Goal: Information Seeking & Learning: Check status

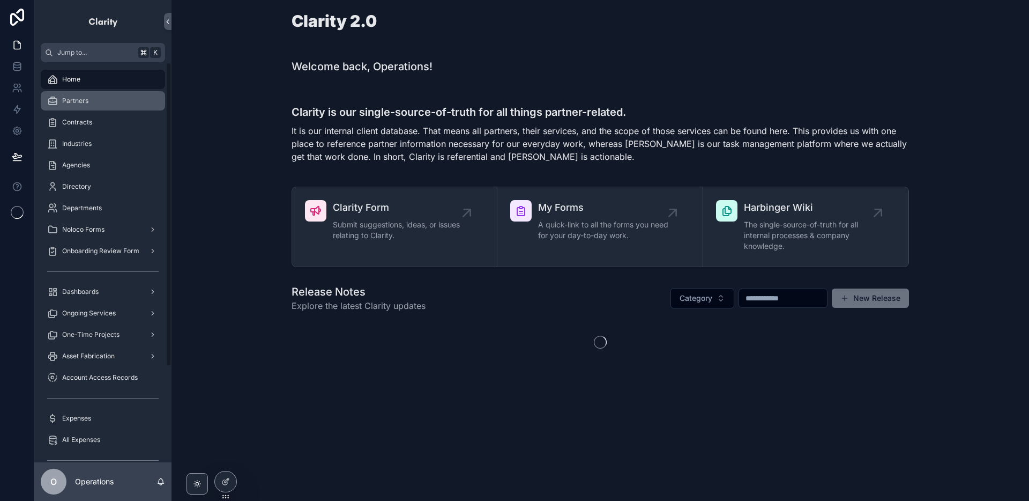
click at [102, 108] on div "Partners" at bounding box center [102, 100] width 111 height 17
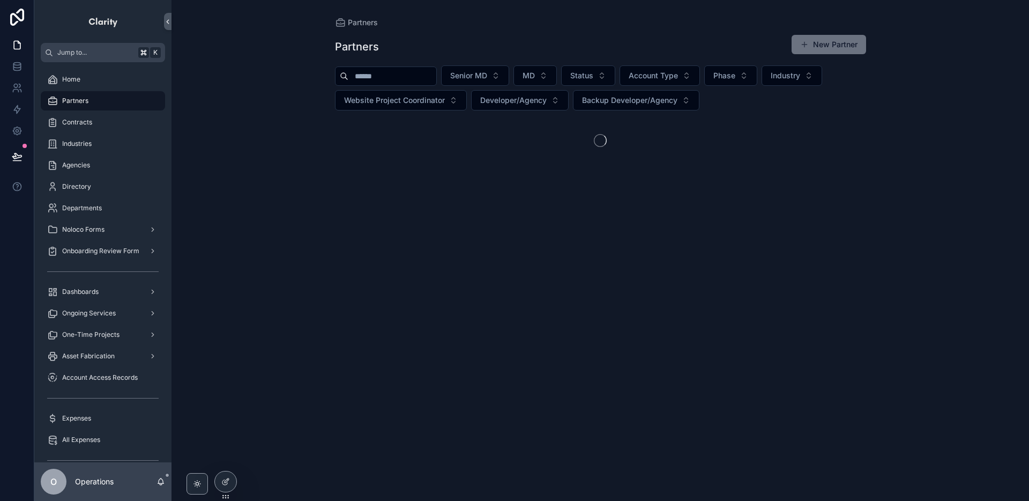
click at [398, 78] on input "scrollable content" at bounding box center [392, 76] width 88 height 15
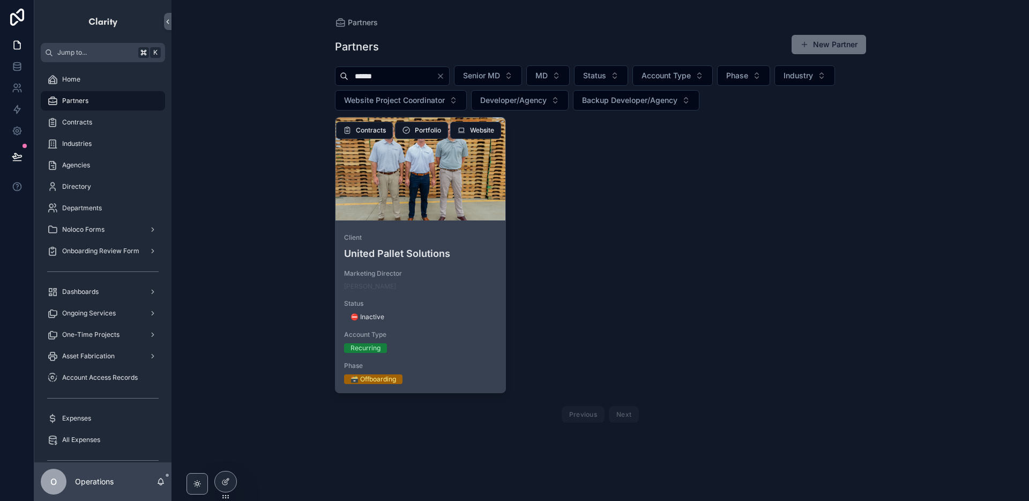
type input "******"
click at [432, 184] on div "scrollable content" at bounding box center [420, 168] width 170 height 103
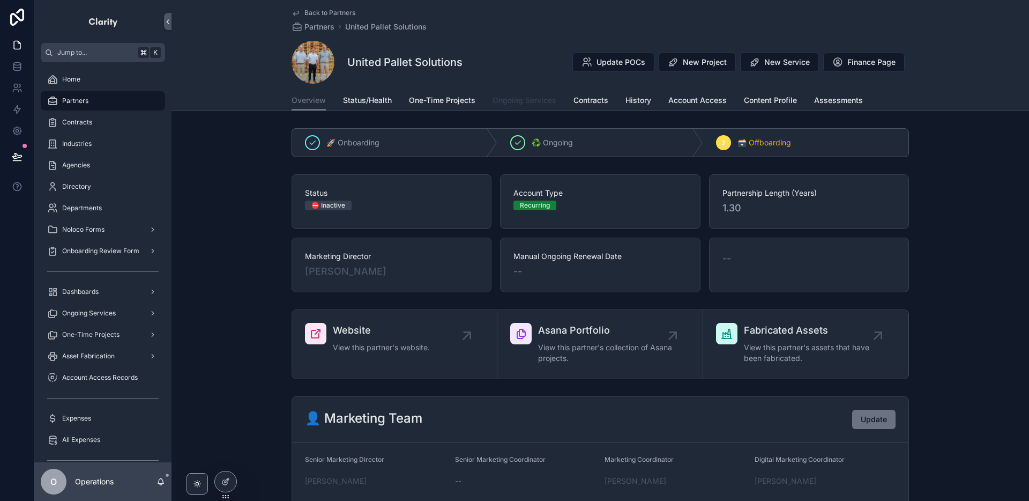
click at [525, 106] on link "Ongoing Services" at bounding box center [525, 101] width 64 height 21
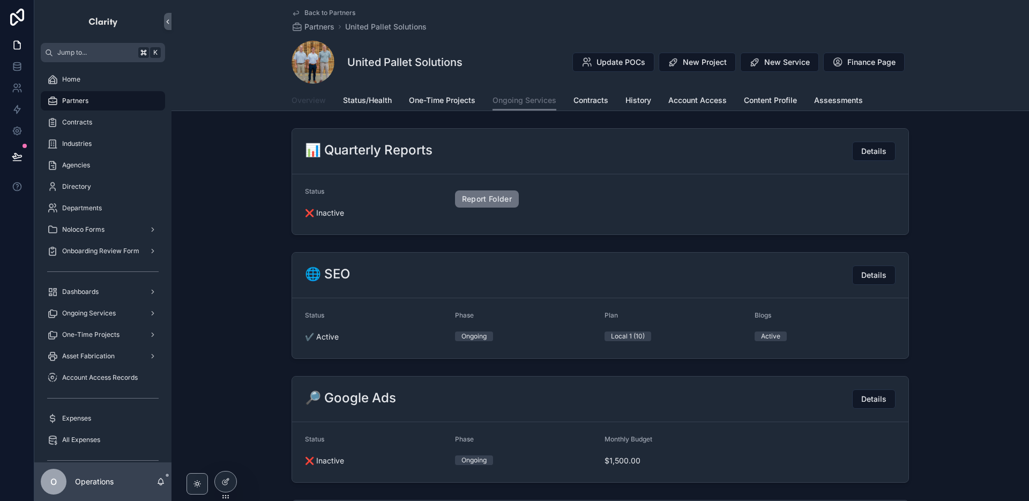
click at [324, 101] on span "Overview" at bounding box center [309, 100] width 34 height 11
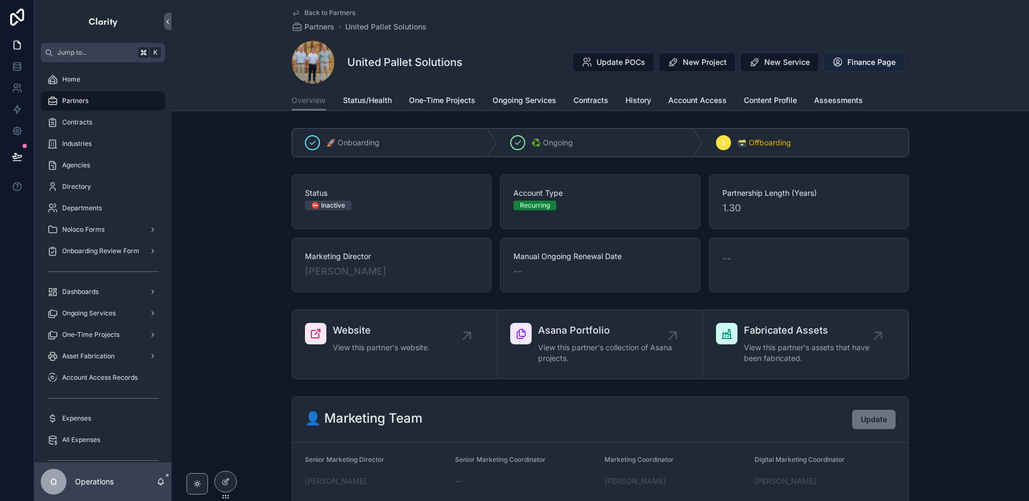
click at [834, 61] on icon "scrollable content" at bounding box center [837, 62] width 11 height 11
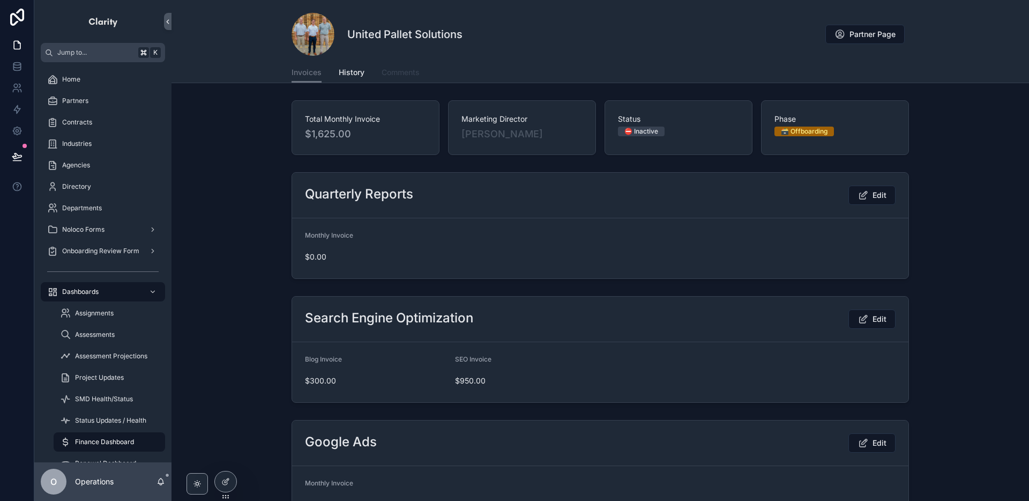
click at [414, 81] on link "Comments" at bounding box center [401, 73] width 38 height 21
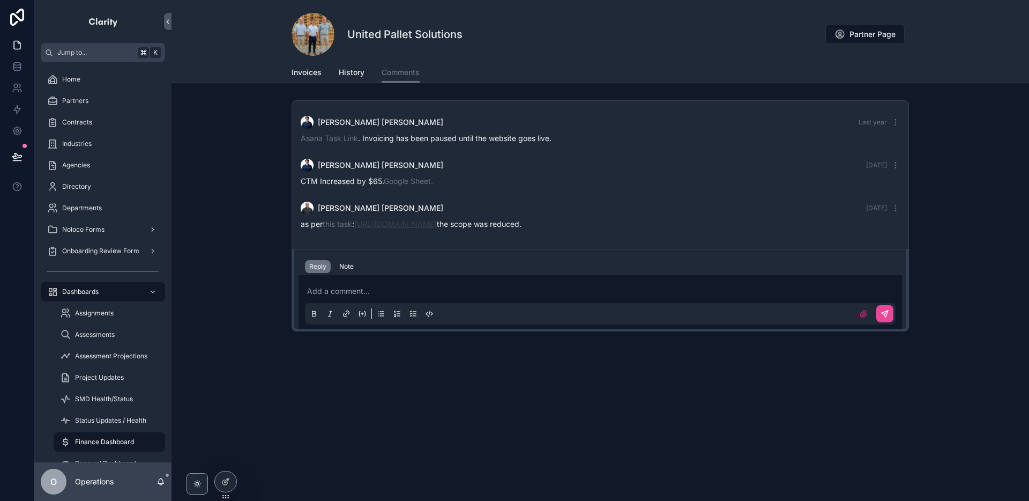
click at [437, 225] on link "https://app.asana.com/1/205524580108886/project/1202059080440914/task/120954013…" at bounding box center [395, 223] width 83 height 9
click at [845, 35] on button "Partner Page" at bounding box center [864, 34] width 79 height 19
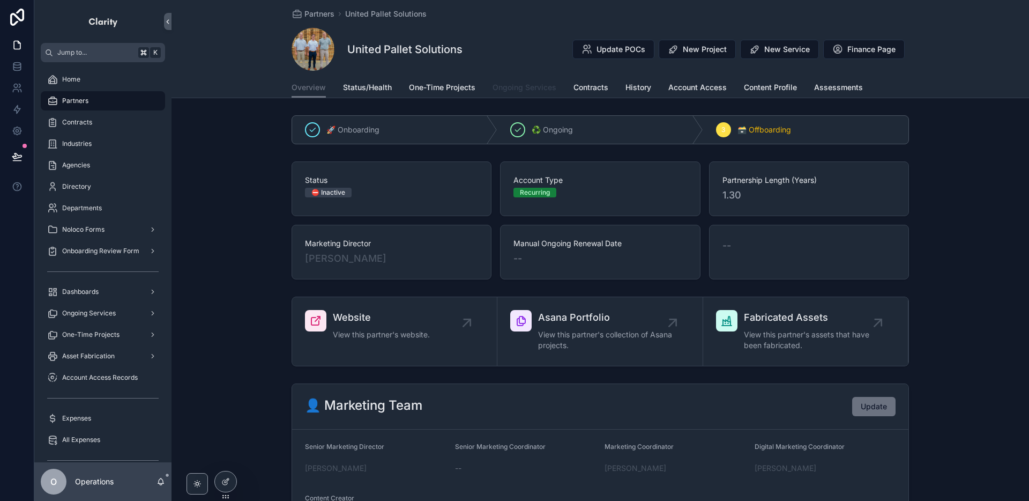
click at [540, 93] on link "Ongoing Services" at bounding box center [525, 88] width 64 height 21
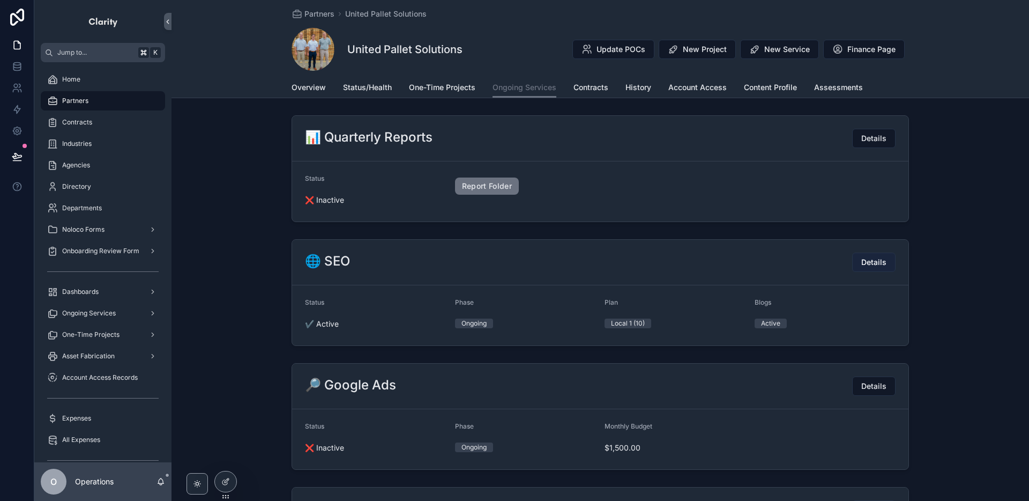
click at [883, 266] on span "Details" at bounding box center [873, 262] width 25 height 11
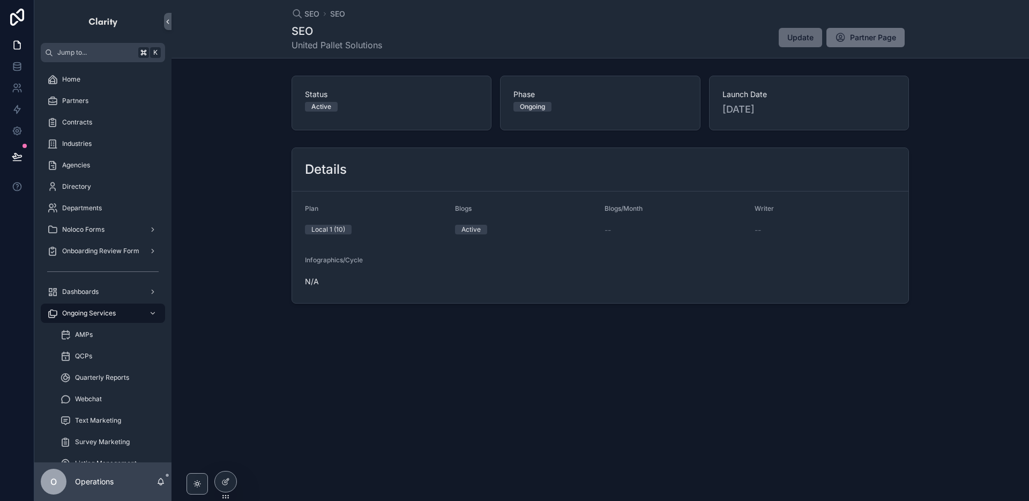
click at [787, 39] on span "Update" at bounding box center [800, 37] width 26 height 11
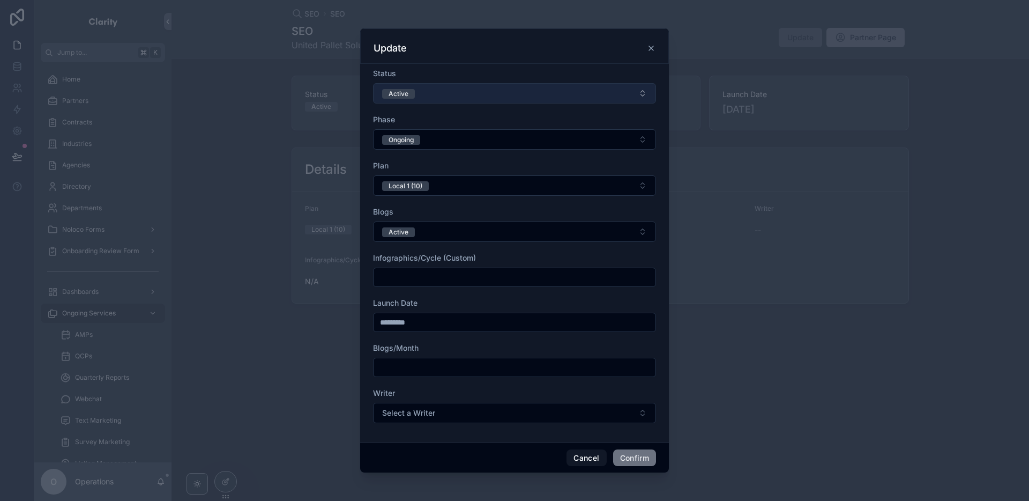
click at [438, 93] on button "Active" at bounding box center [514, 93] width 283 height 20
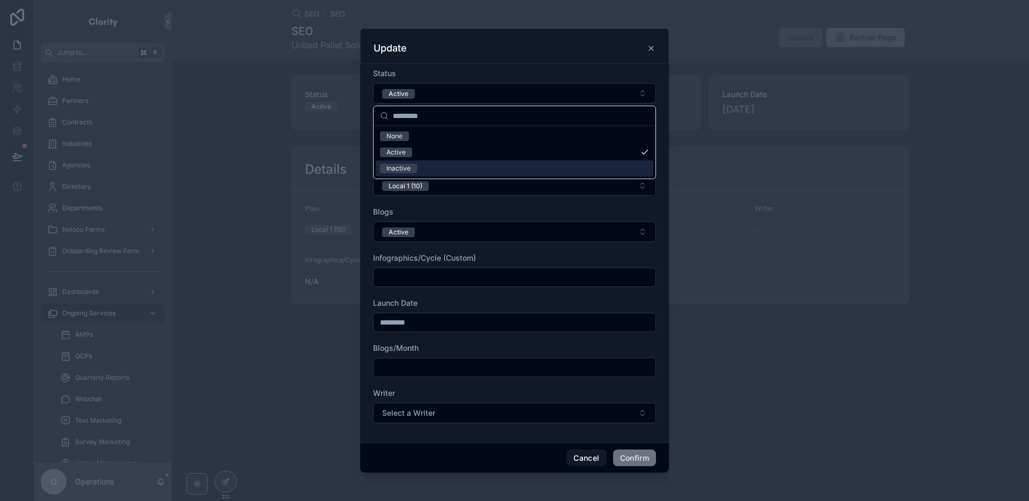
click at [430, 171] on div "Inactive" at bounding box center [515, 168] width 278 height 16
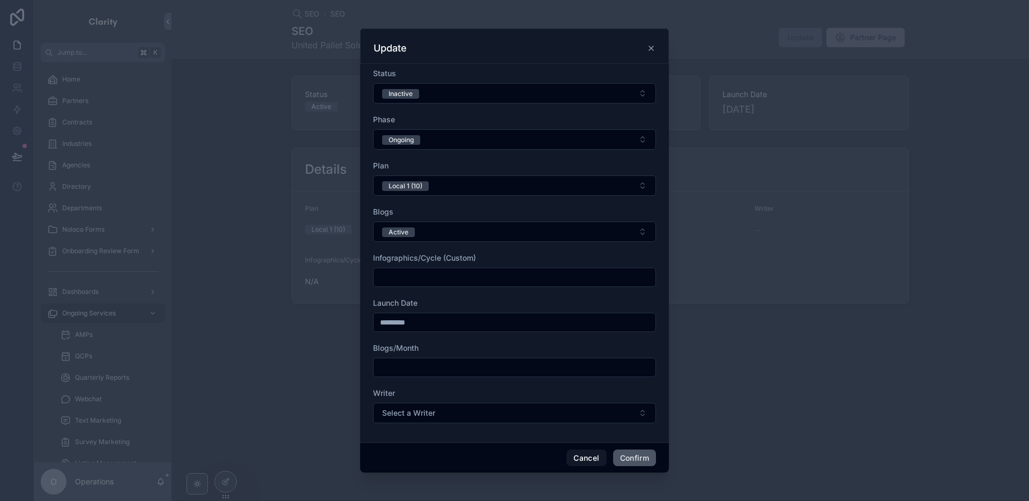
click at [648, 457] on button "Confirm" at bounding box center [634, 457] width 43 height 17
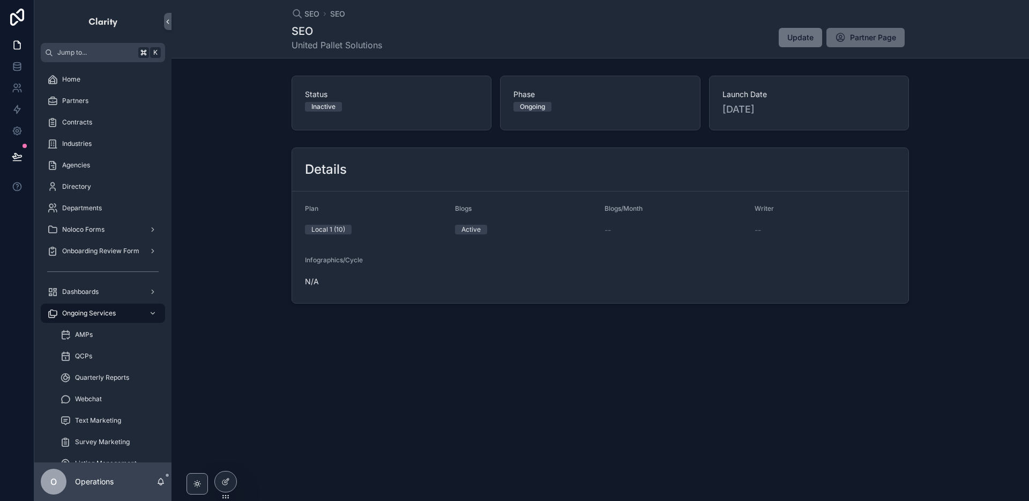
click at [850, 32] on span "Partner Page" at bounding box center [873, 37] width 46 height 11
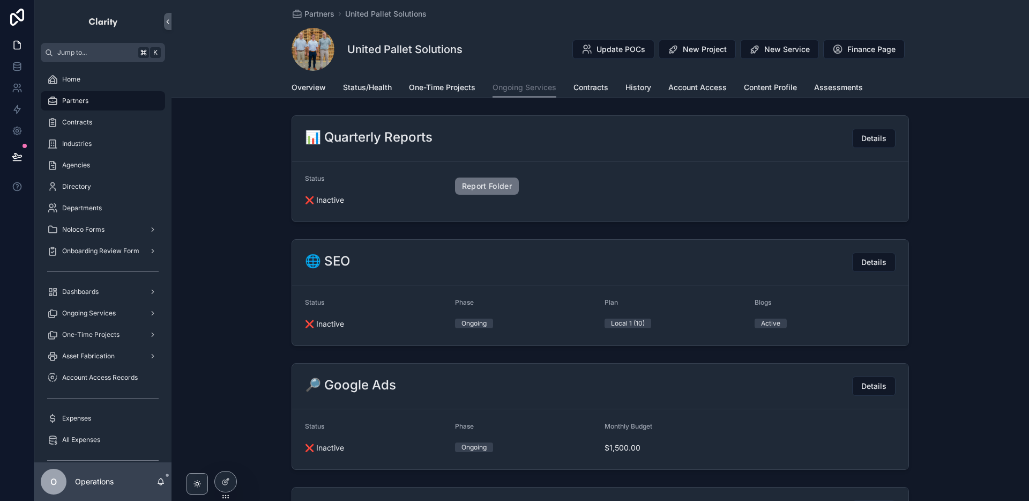
click at [878, 262] on span "Details" at bounding box center [873, 262] width 25 height 11
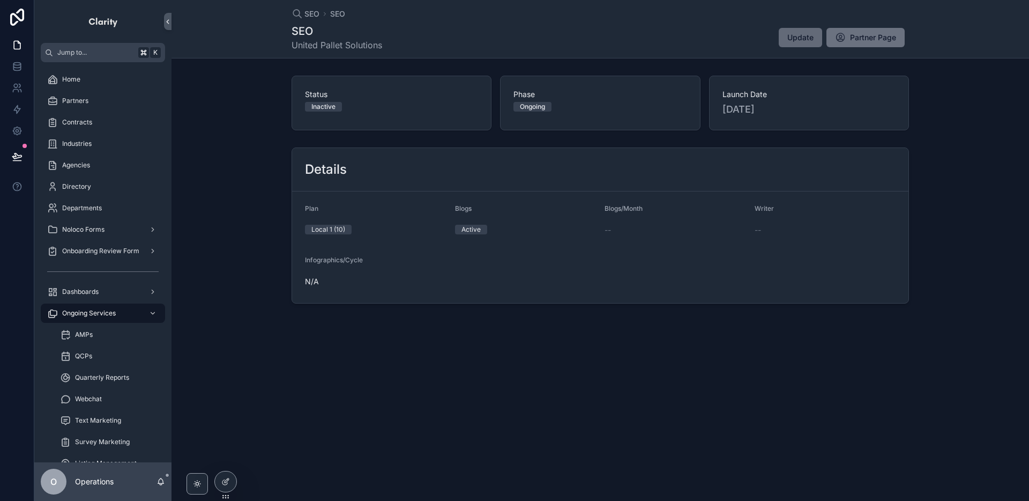
click at [792, 39] on span "Update" at bounding box center [800, 37] width 26 height 11
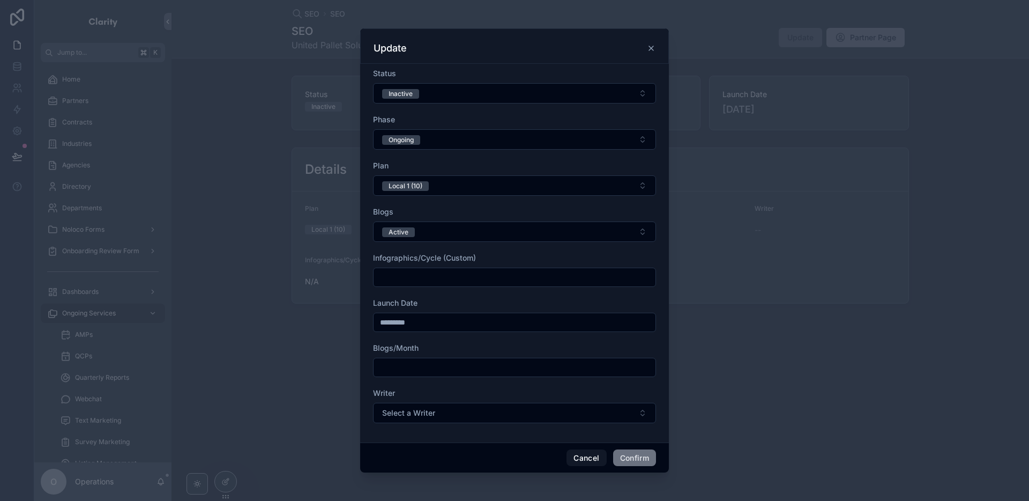
click at [654, 45] on icon at bounding box center [651, 48] width 9 height 9
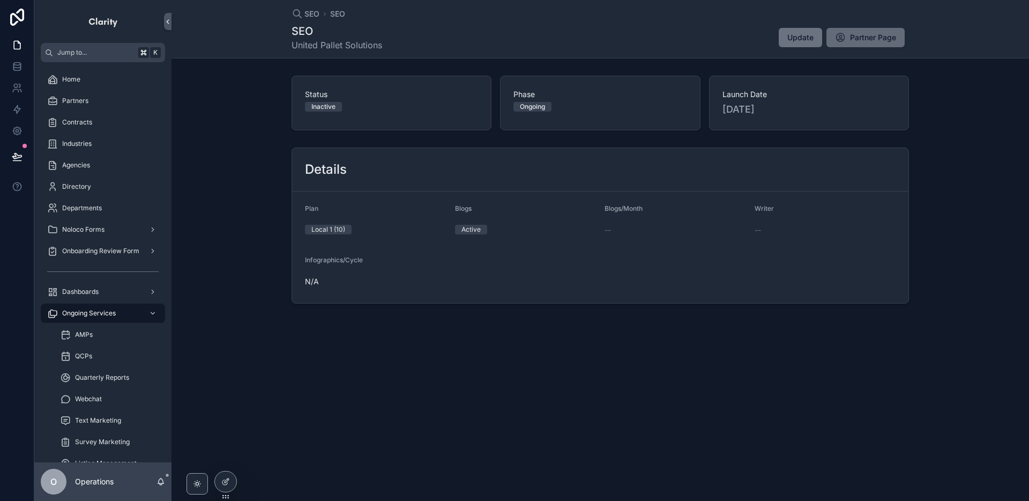
click at [865, 40] on span "Partner Page" at bounding box center [873, 37] width 46 height 11
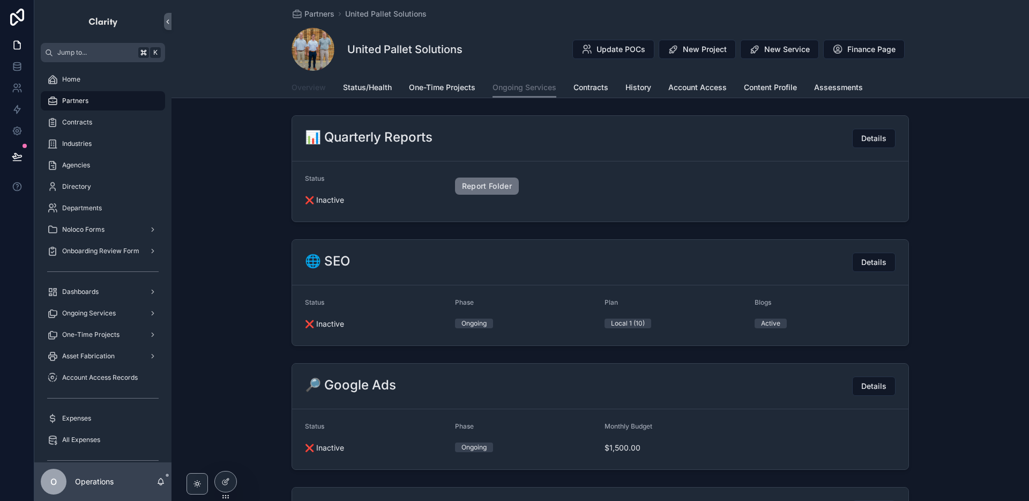
click at [303, 92] on span "Overview" at bounding box center [309, 87] width 34 height 11
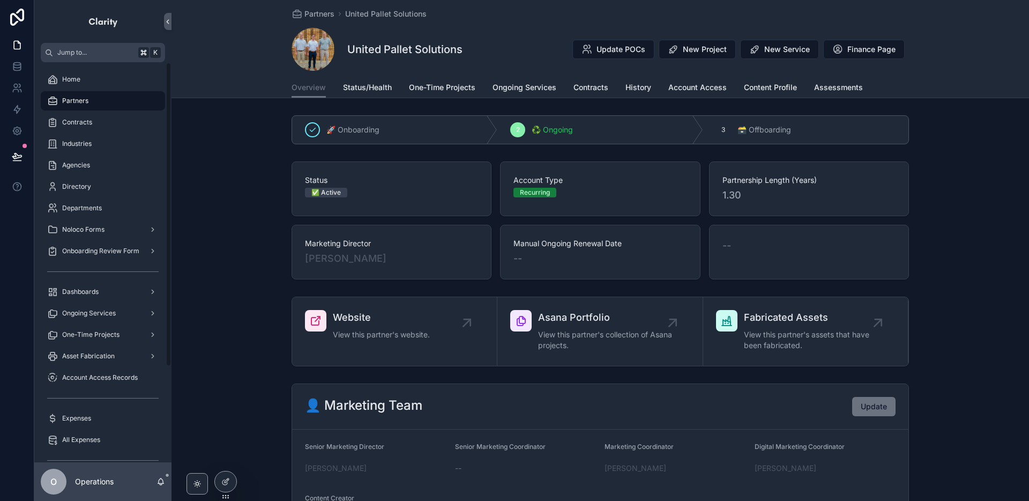
click at [143, 106] on div "Partners" at bounding box center [102, 100] width 111 height 17
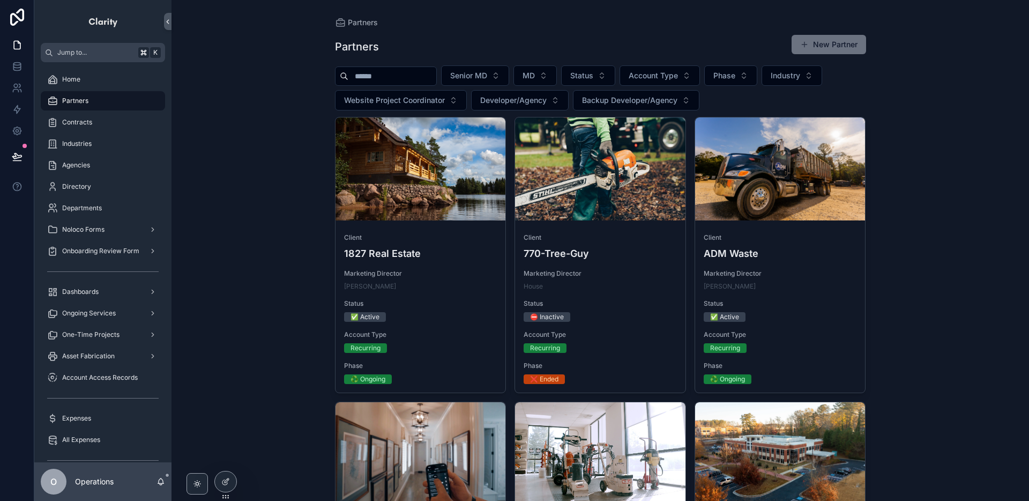
click at [381, 75] on input "scrollable content" at bounding box center [392, 76] width 88 height 15
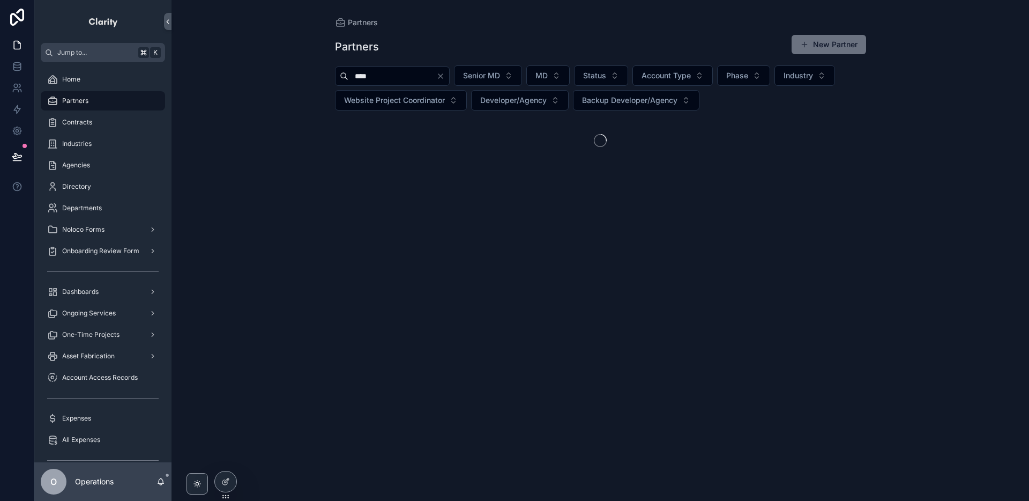
type input "****"
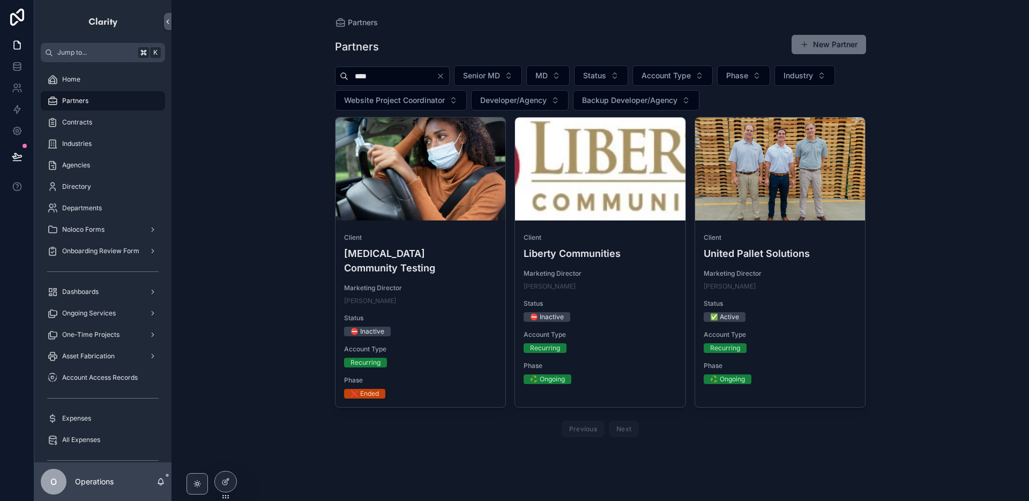
click at [743, 247] on h4 "United Pallet Solutions" at bounding box center [780, 253] width 153 height 14
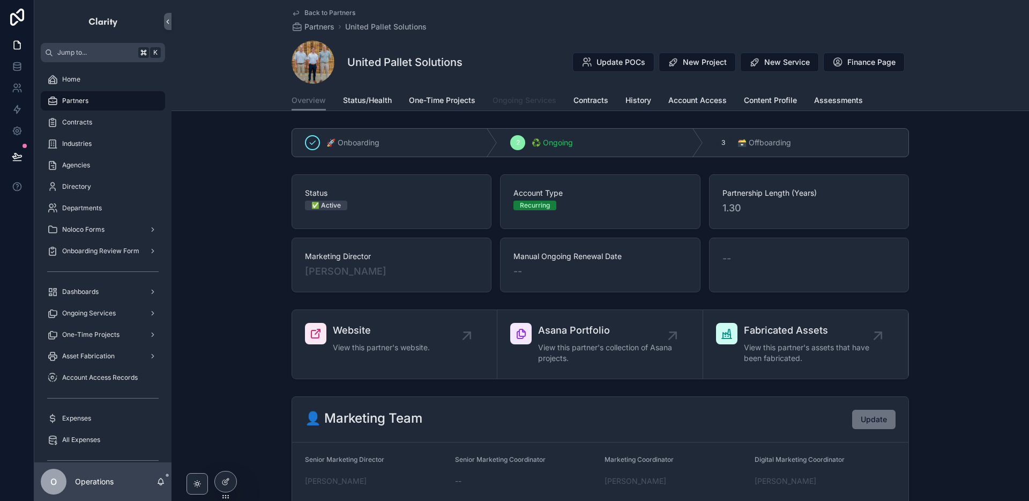
click at [503, 101] on span "Ongoing Services" at bounding box center [525, 100] width 64 height 11
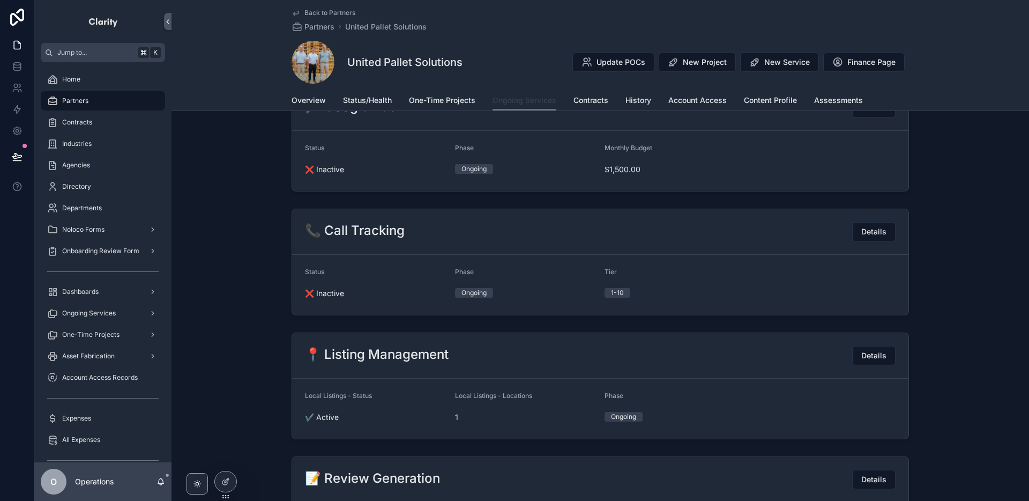
scroll to position [264, 0]
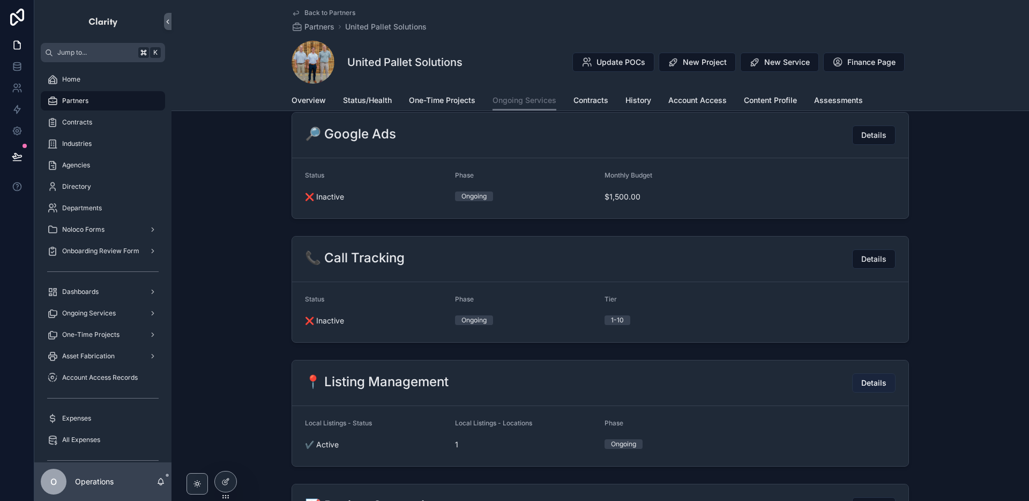
click at [865, 388] on button "Details" at bounding box center [873, 382] width 43 height 19
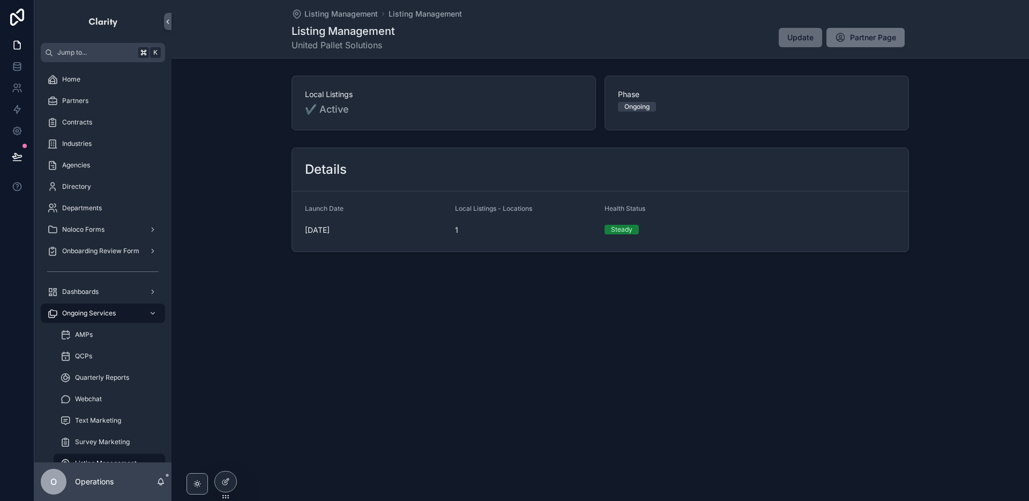
click at [788, 44] on button "Update" at bounding box center [800, 37] width 43 height 19
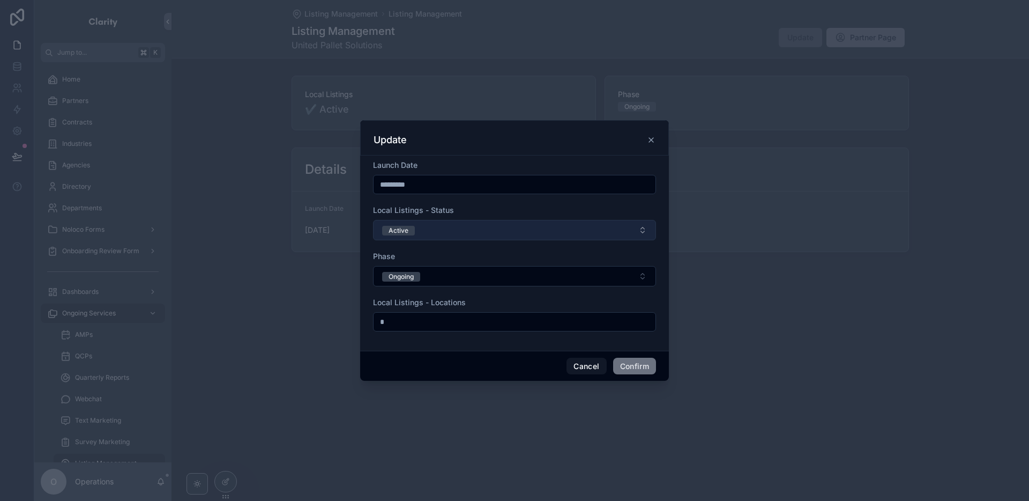
click at [413, 232] on span "Active" at bounding box center [398, 231] width 33 height 10
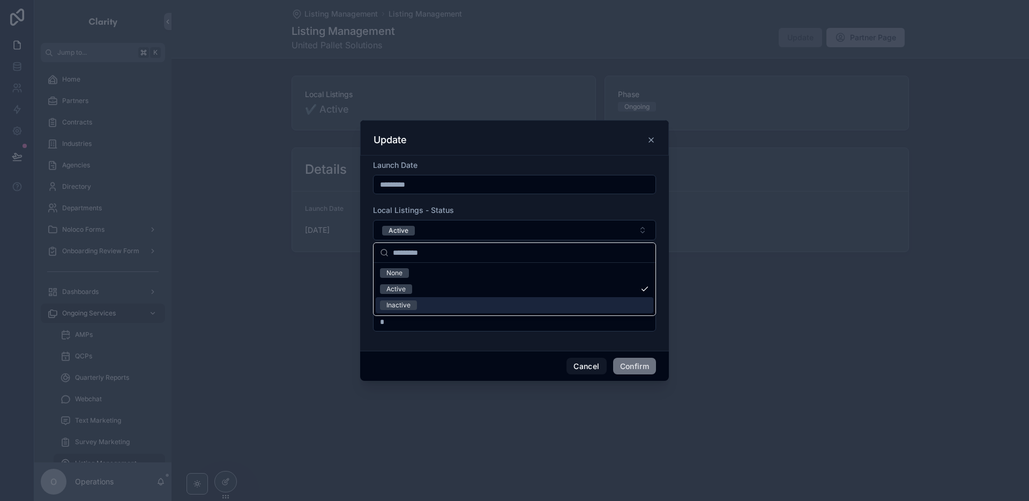
click at [434, 301] on div "Inactive" at bounding box center [515, 305] width 278 height 16
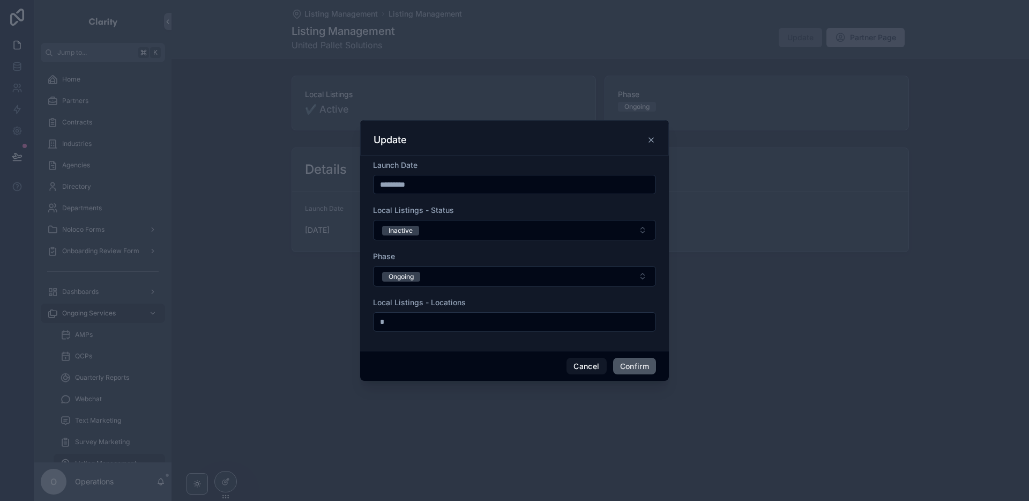
click at [620, 364] on button "Confirm" at bounding box center [634, 365] width 43 height 17
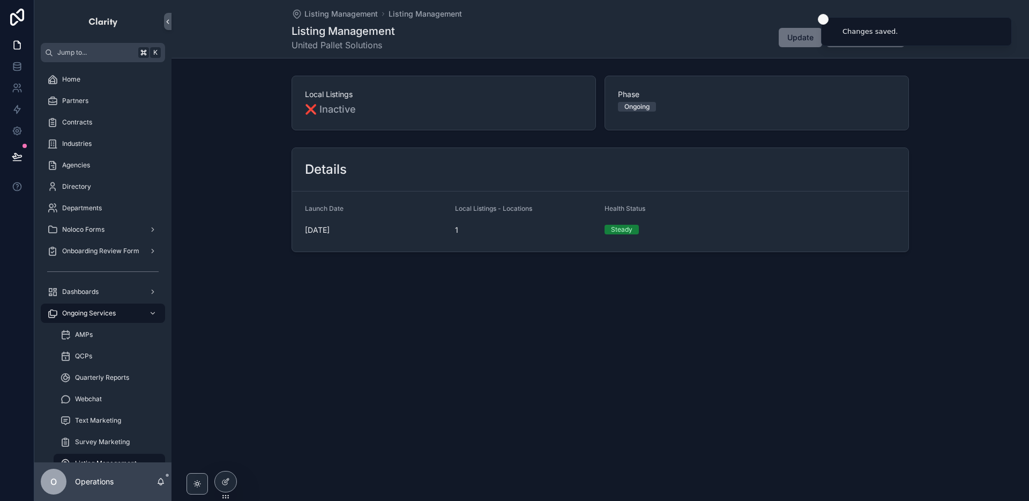
click at [820, 21] on icon "Close toast" at bounding box center [823, 19] width 6 height 6
click at [840, 32] on icon "scrollable content" at bounding box center [840, 37] width 11 height 11
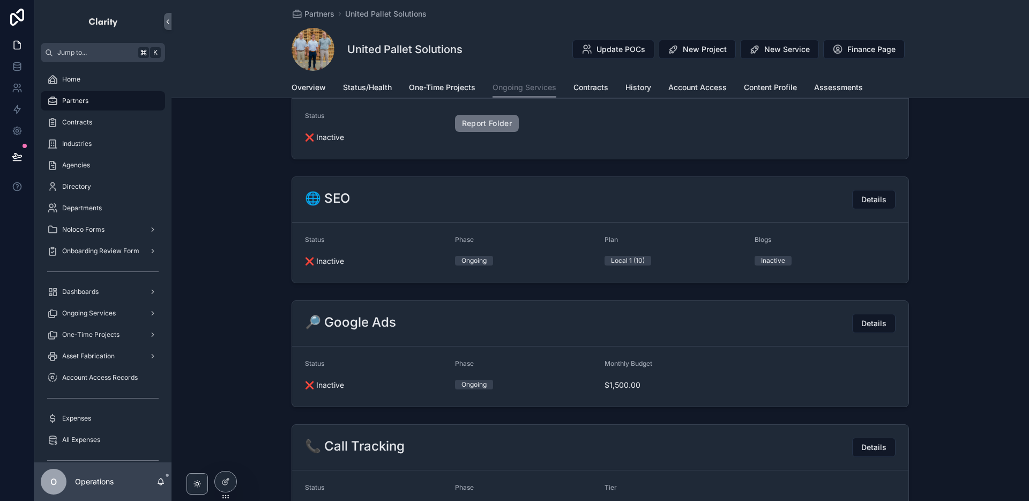
scroll to position [77, 0]
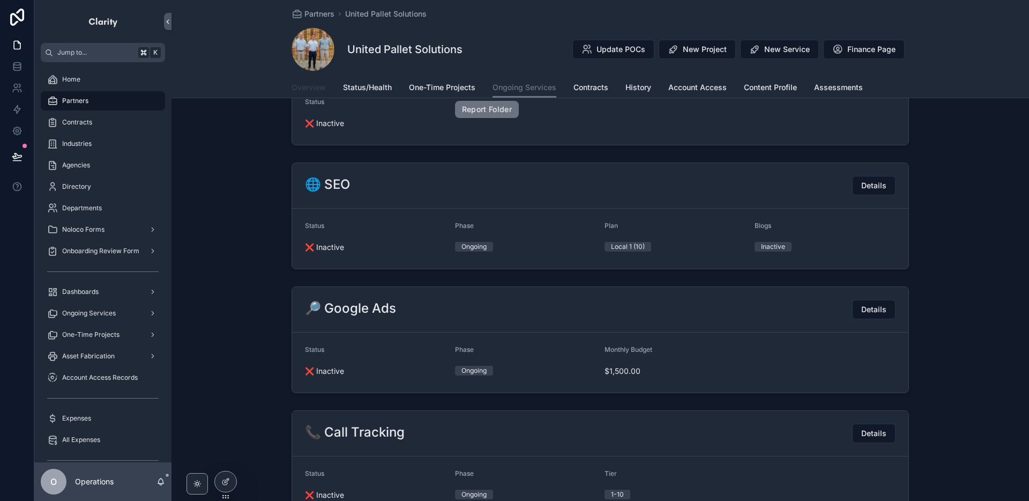
click at [317, 91] on span "Overview" at bounding box center [309, 87] width 34 height 11
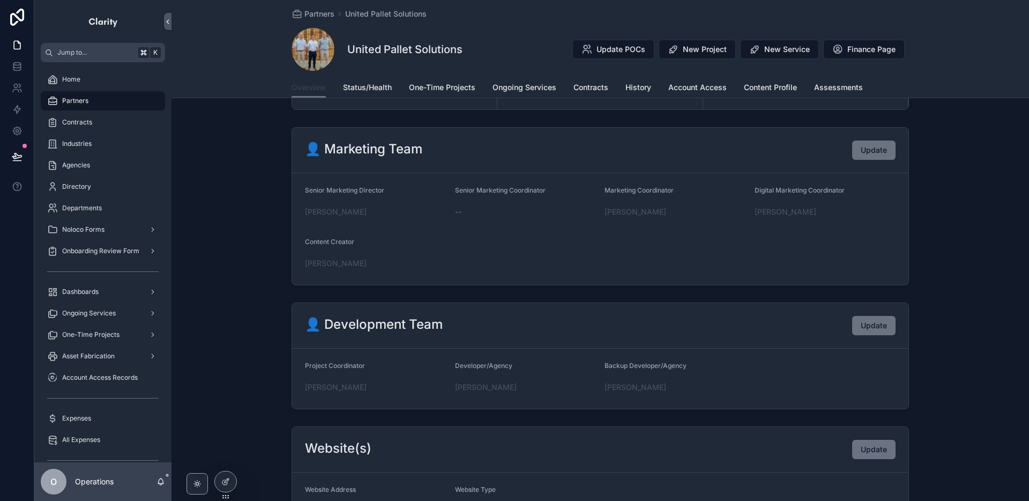
scroll to position [260, 0]
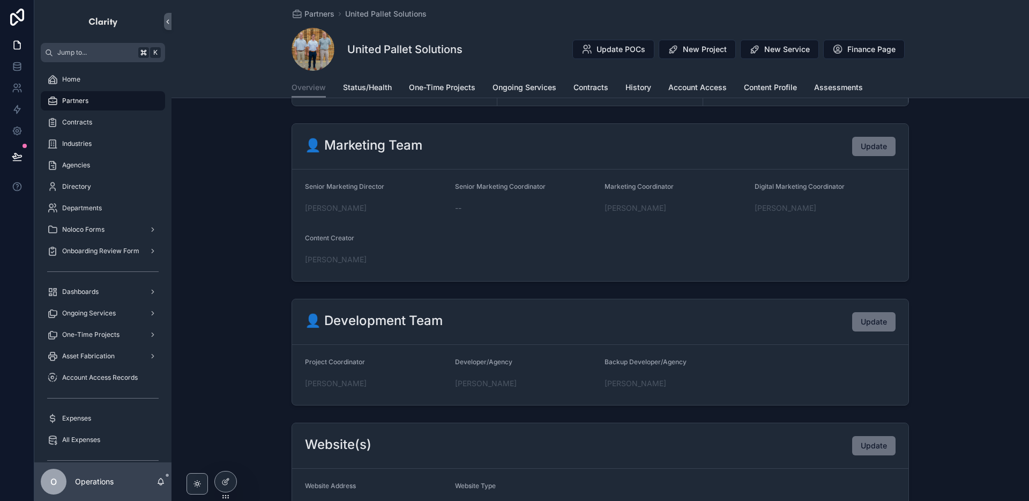
click at [824, 53] on button "Finance Page" at bounding box center [863, 49] width 81 height 19
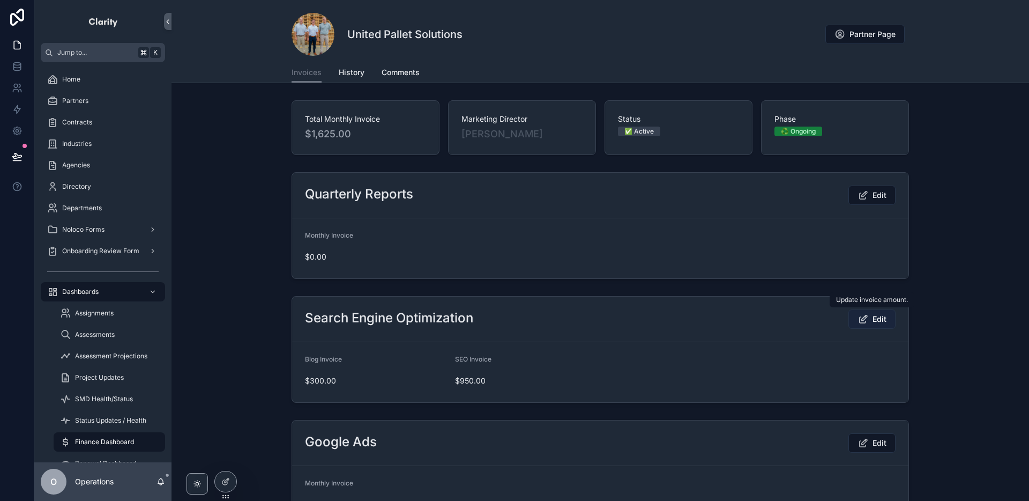
click at [860, 317] on icon "scrollable content" at bounding box center [862, 319] width 11 height 11
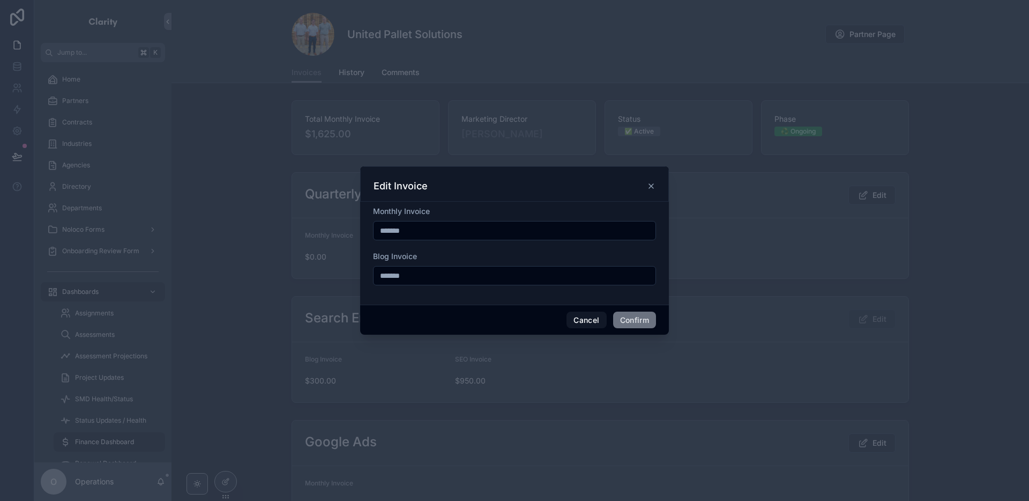
drag, startPoint x: 423, startPoint y: 231, endPoint x: 354, endPoint y: 223, distance: 69.5
click at [354, 223] on div "Edit Invoice Monthly Invoice ******* Blog Invoice ******* Cancel Confirm" at bounding box center [514, 250] width 1029 height 501
drag, startPoint x: 425, startPoint y: 275, endPoint x: 358, endPoint y: 275, distance: 67.0
click at [349, 275] on div "Edit Invoice Monthly Invoice Blog Invoice ******* Cancel Confirm" at bounding box center [514, 250] width 1029 height 501
click at [636, 312] on button "Confirm" at bounding box center [634, 319] width 43 height 17
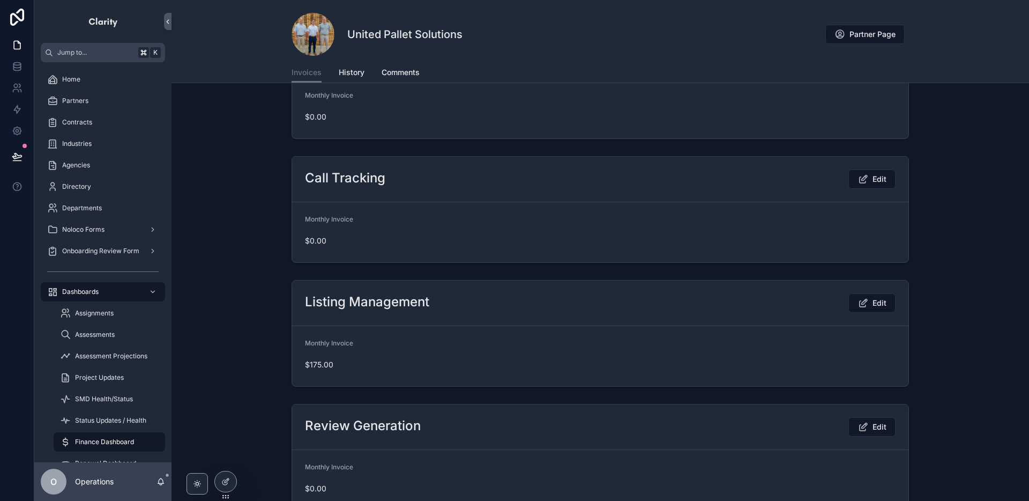
scroll to position [450, 0]
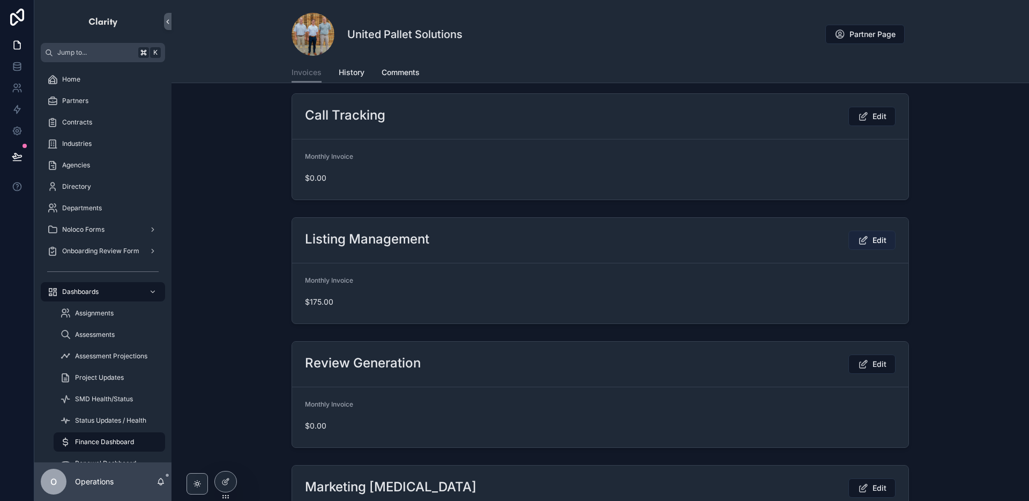
click at [865, 246] on button "Edit" at bounding box center [871, 239] width 47 height 19
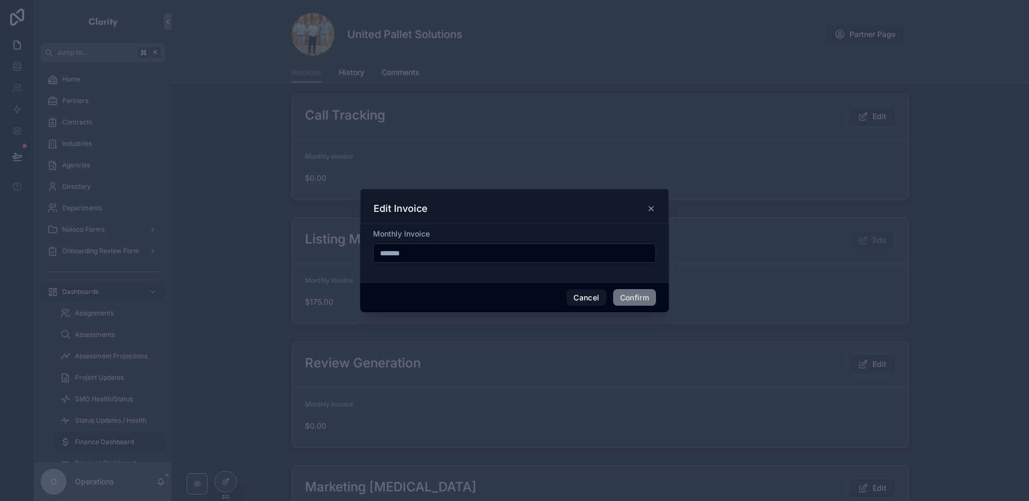
drag, startPoint x: 424, startPoint y: 259, endPoint x: 353, endPoint y: 255, distance: 71.9
click at [353, 255] on div "Edit Invoice Monthly Invoice ******* Cancel Confirm" at bounding box center [514, 250] width 1029 height 501
click at [625, 293] on button "Confirm" at bounding box center [634, 297] width 43 height 17
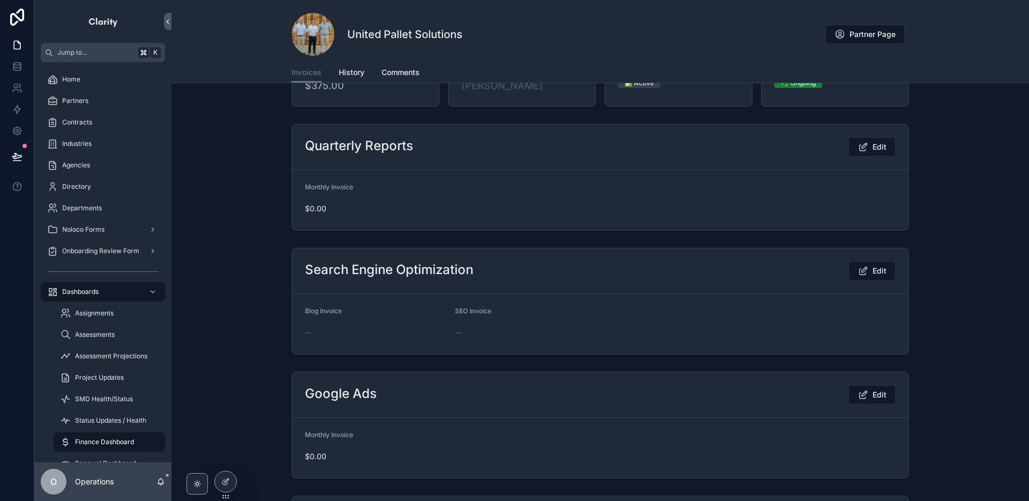
scroll to position [0, 0]
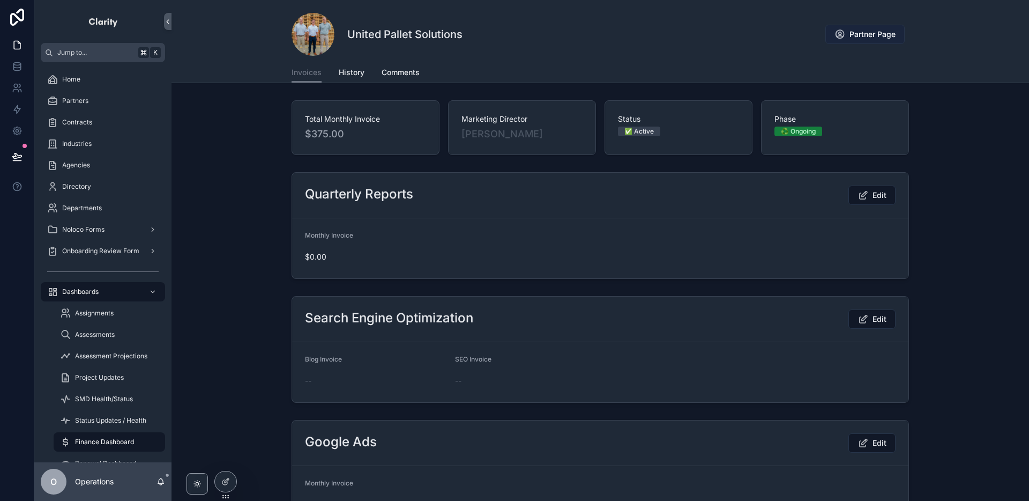
click at [867, 40] on button "Partner Page" at bounding box center [864, 34] width 79 height 19
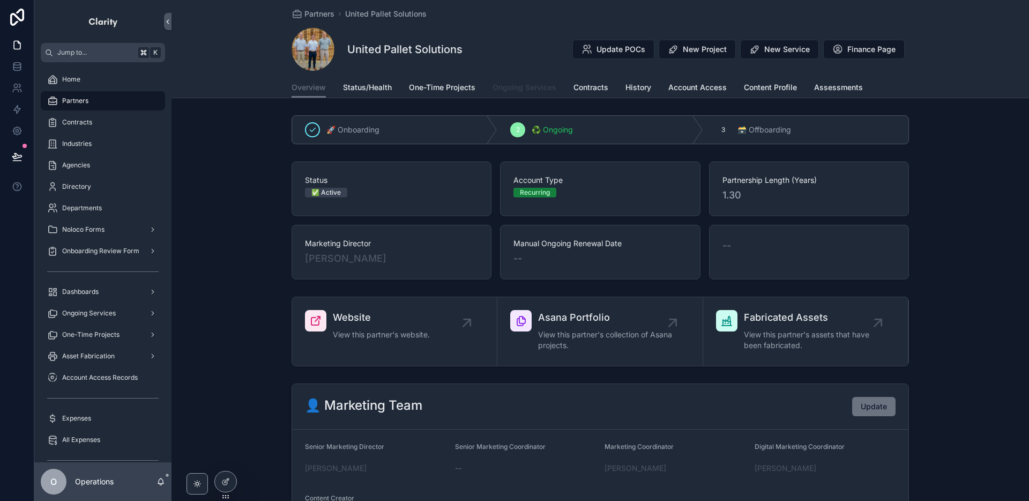
click at [510, 92] on span "Ongoing Services" at bounding box center [525, 87] width 64 height 11
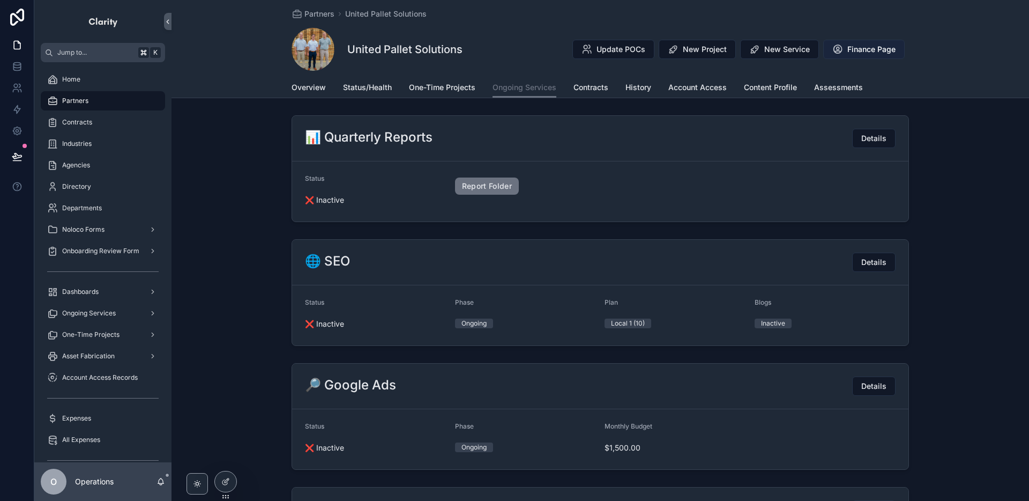
click at [839, 49] on icon "scrollable content" at bounding box center [837, 49] width 11 height 11
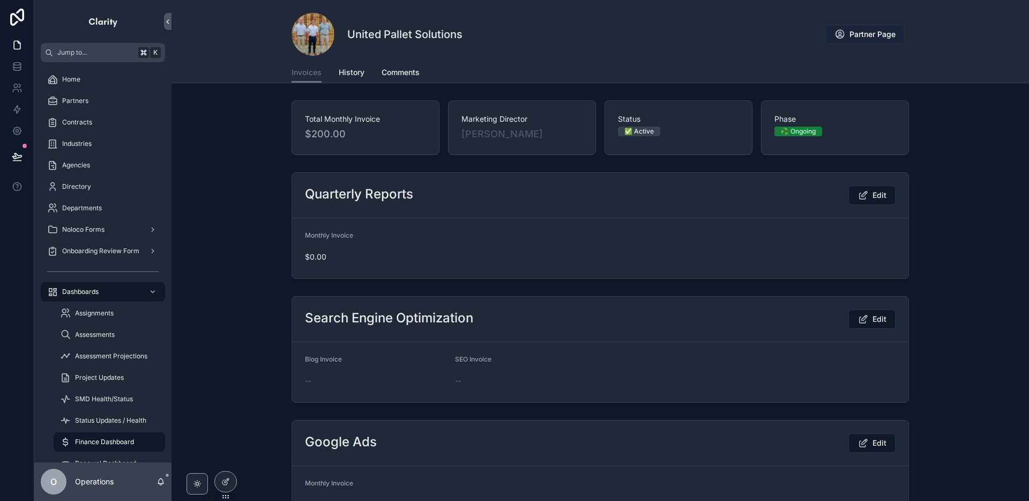
click at [859, 40] on button "Partner Page" at bounding box center [864, 34] width 79 height 19
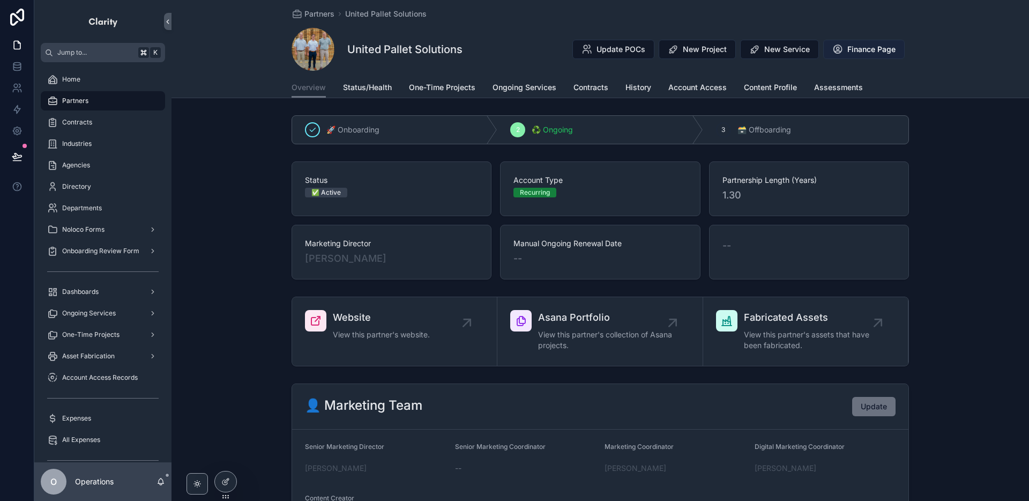
click at [855, 47] on span "Finance Page" at bounding box center [871, 49] width 48 height 11
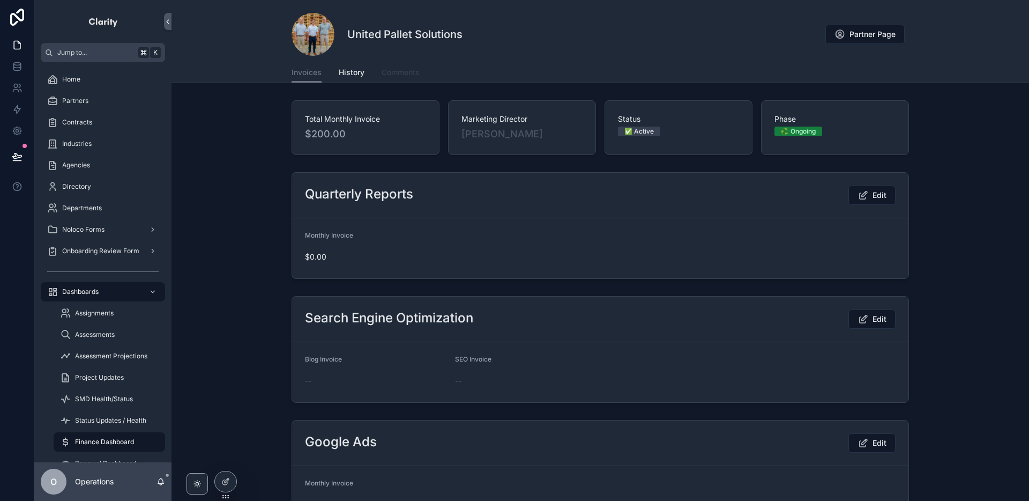
click at [399, 65] on link "Comments" at bounding box center [401, 73] width 38 height 21
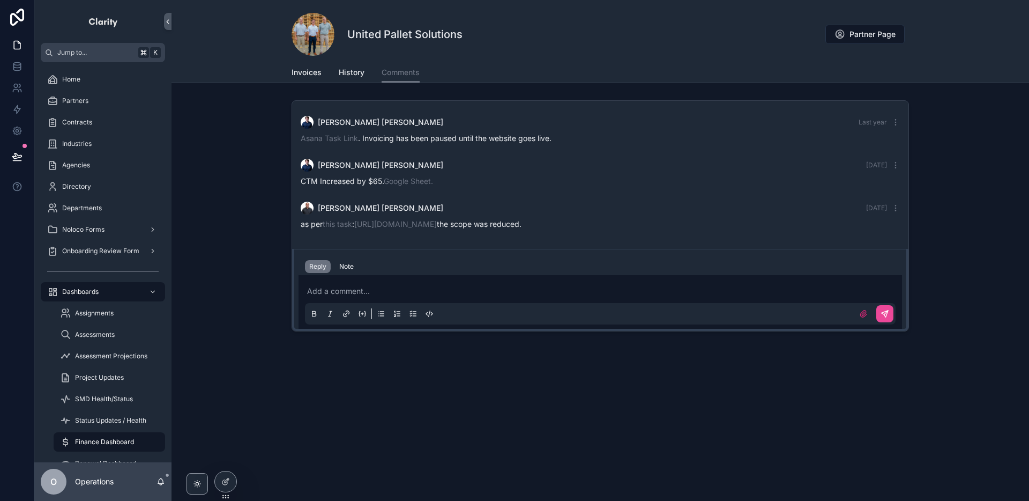
click at [392, 284] on div "Add a comment..." at bounding box center [600, 301] width 591 height 45
click at [393, 292] on p "scrollable content" at bounding box center [602, 291] width 591 height 11
click at [887, 316] on icon "scrollable content" at bounding box center [885, 313] width 9 height 9
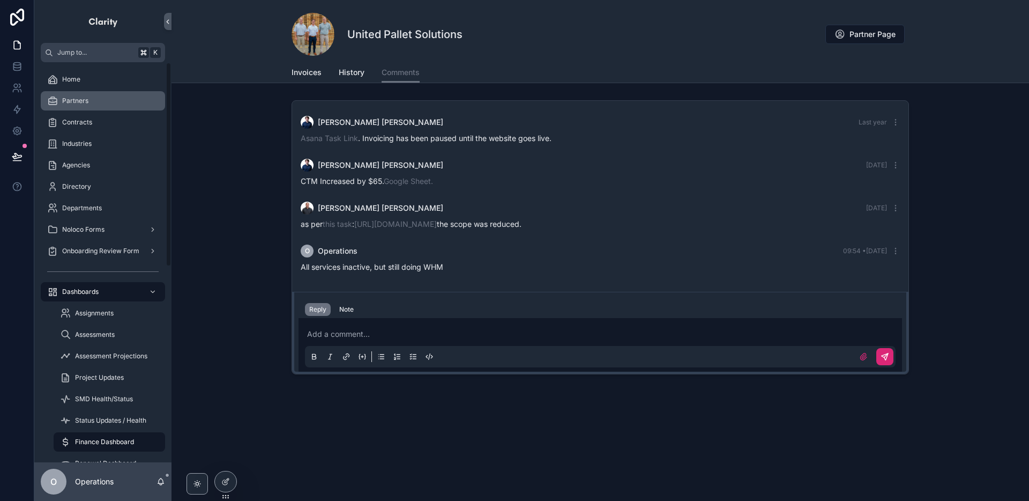
click at [122, 95] on div "Partners" at bounding box center [102, 100] width 111 height 17
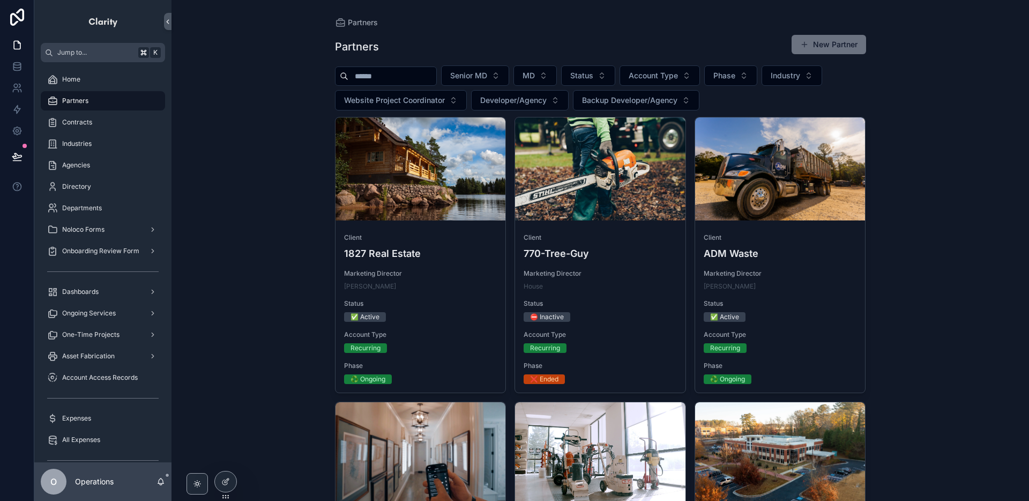
click at [385, 78] on input "scrollable content" at bounding box center [392, 76] width 88 height 15
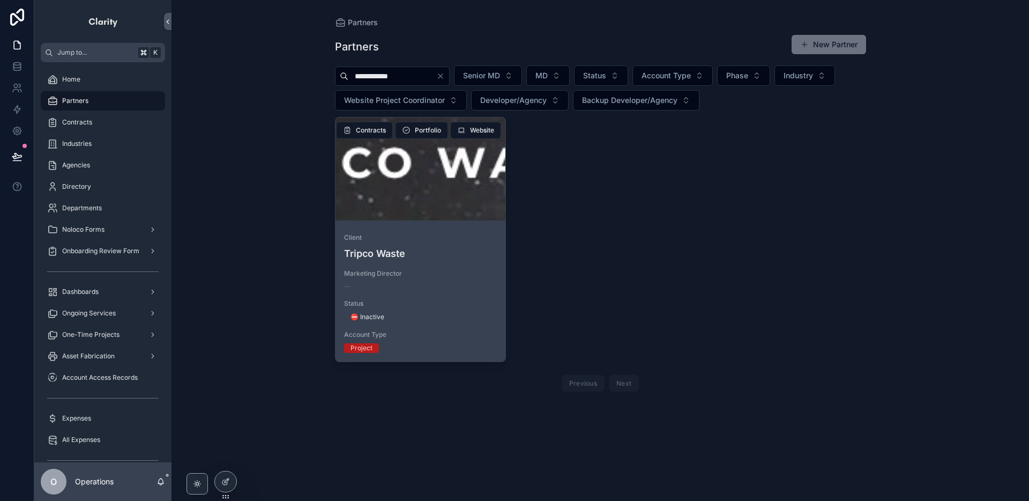
type input "**********"
click at [391, 178] on div "scrollable content" at bounding box center [420, 168] width 170 height 103
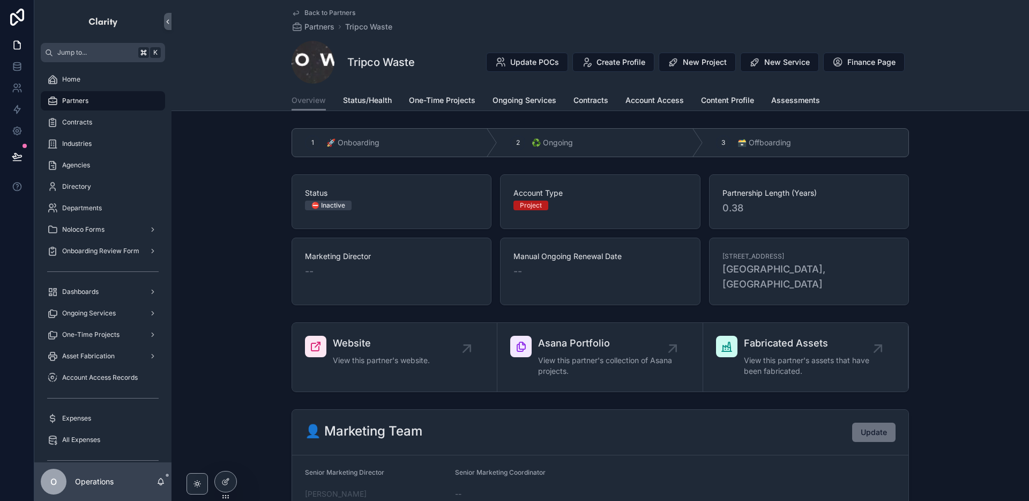
scroll to position [12, 0]
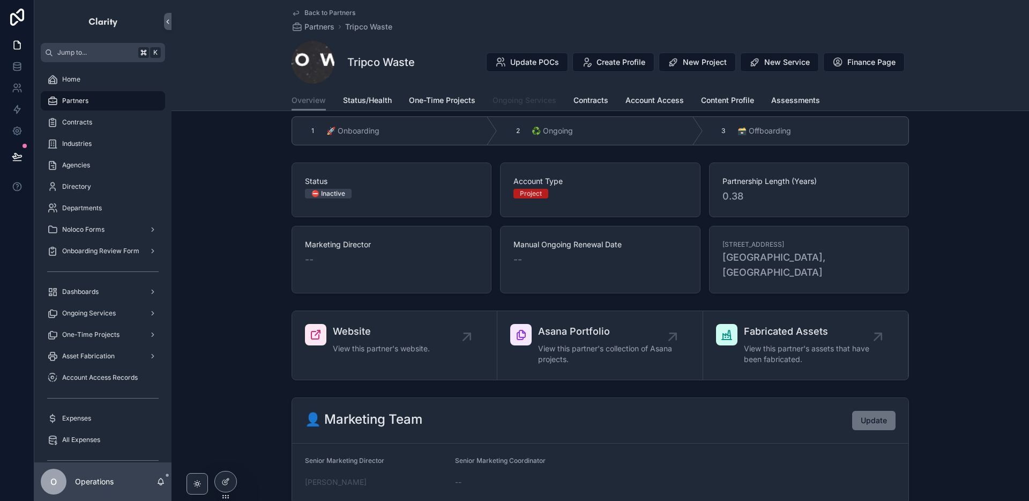
click at [502, 101] on span "Ongoing Services" at bounding box center [525, 100] width 64 height 11
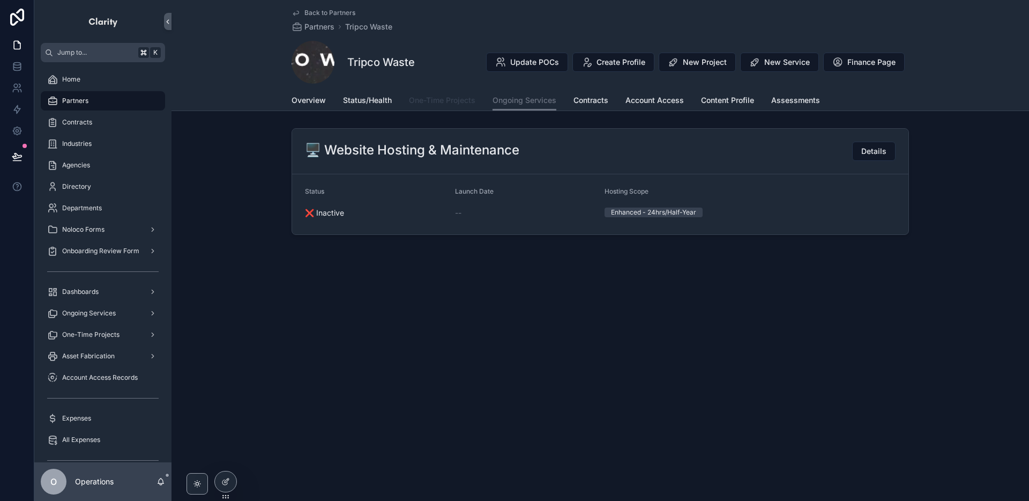
click at [452, 108] on link "One-Time Projects" at bounding box center [442, 101] width 66 height 21
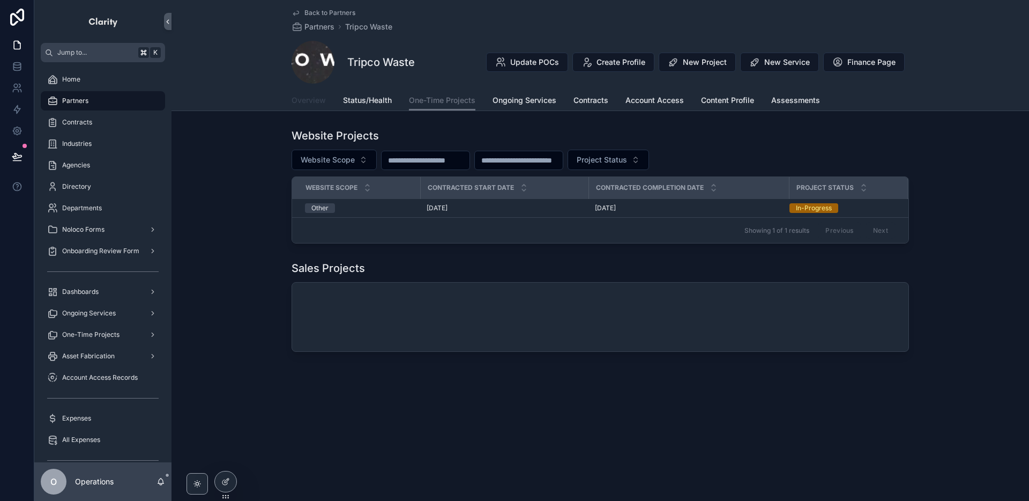
click at [318, 103] on span "Overview" at bounding box center [309, 100] width 34 height 11
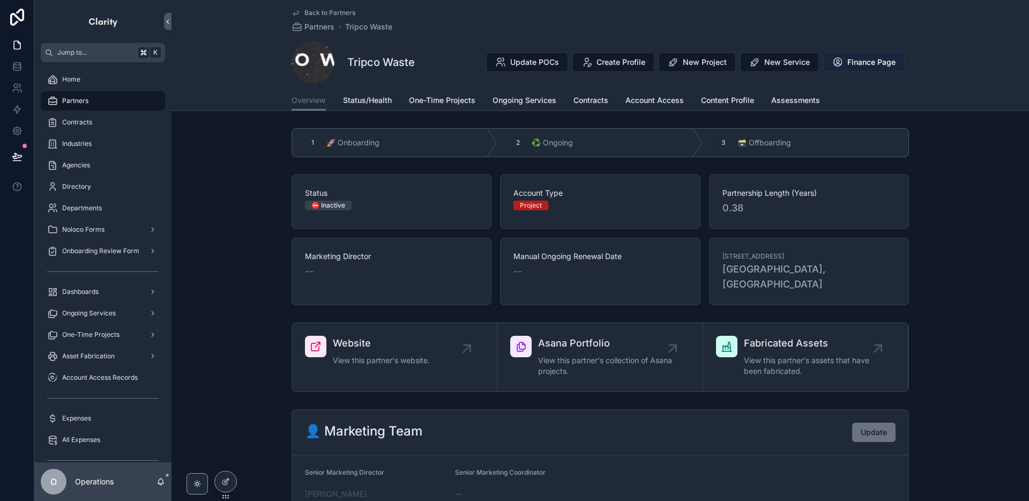
click at [856, 64] on span "Finance Page" at bounding box center [871, 62] width 48 height 11
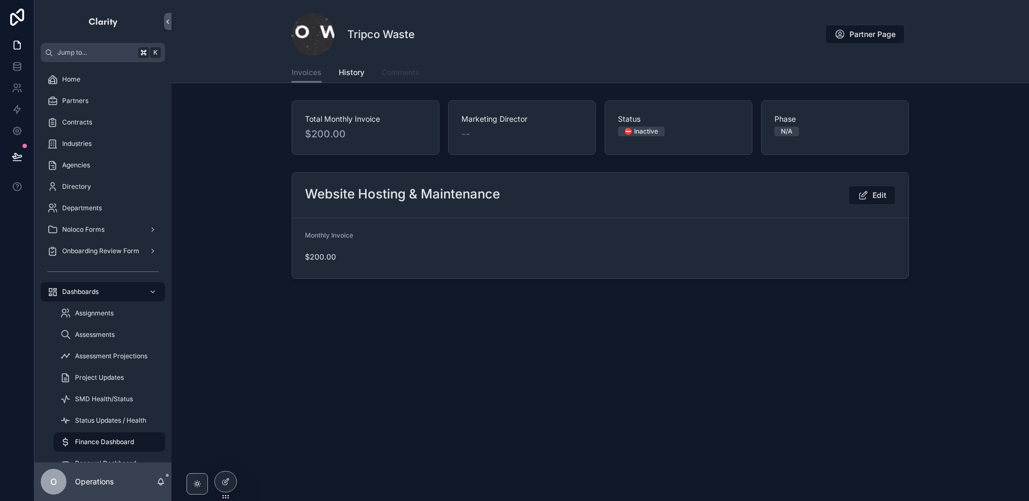
click at [409, 76] on span "Comments" at bounding box center [401, 72] width 38 height 11
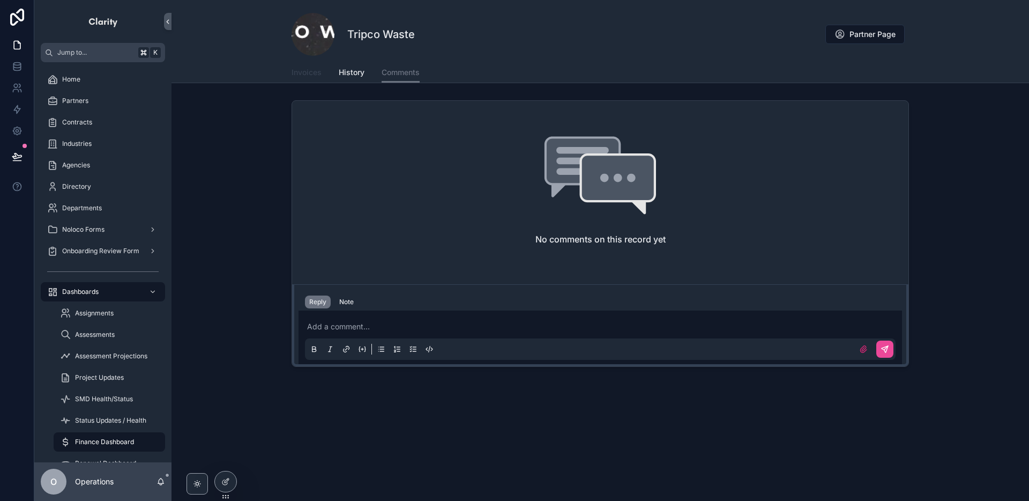
click at [308, 73] on span "Invoices" at bounding box center [307, 72] width 30 height 11
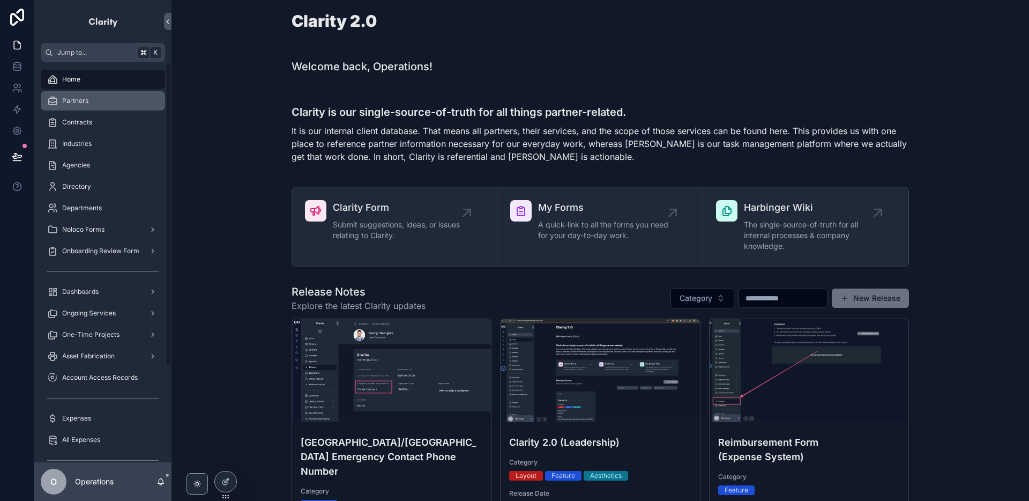
click at [71, 107] on div "Partners" at bounding box center [102, 100] width 111 height 17
